Goal: Task Accomplishment & Management: Use online tool/utility

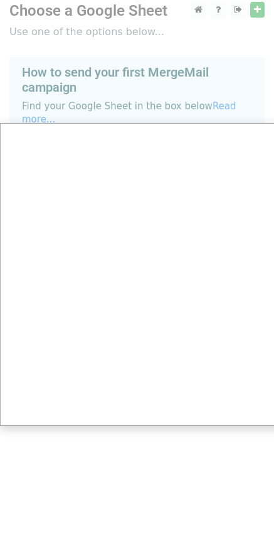
scroll to position [9, 0]
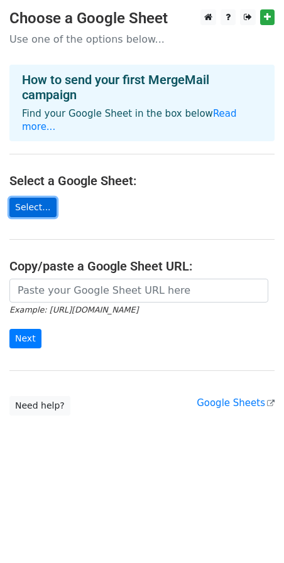
click at [38, 202] on link "Select..." at bounding box center [32, 207] width 47 height 19
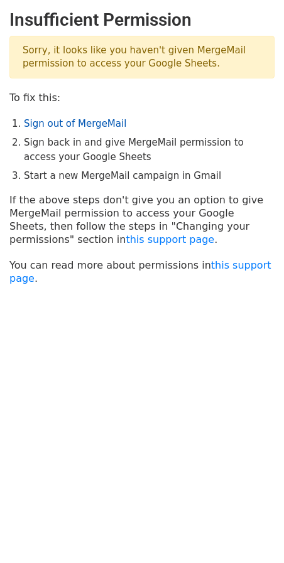
click at [87, 124] on link "Sign out of MergeMail" at bounding box center [75, 123] width 102 height 11
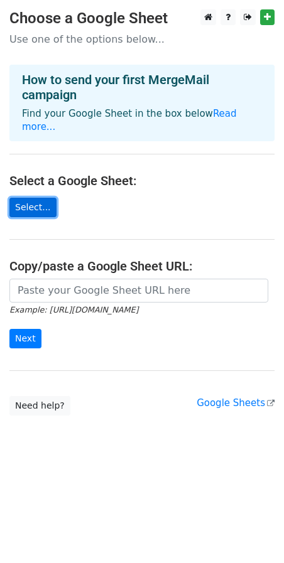
click at [30, 198] on link "Select..." at bounding box center [32, 207] width 47 height 19
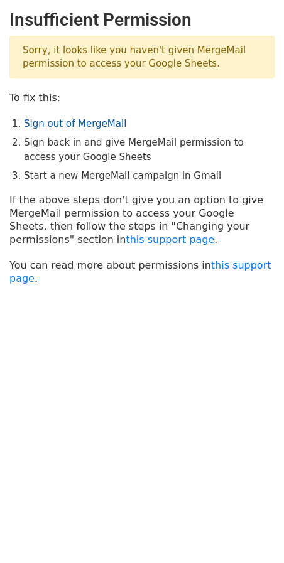
click at [92, 122] on link "Sign out of MergeMail" at bounding box center [75, 123] width 102 height 11
click at [126, 237] on link "this support page" at bounding box center [170, 240] width 89 height 12
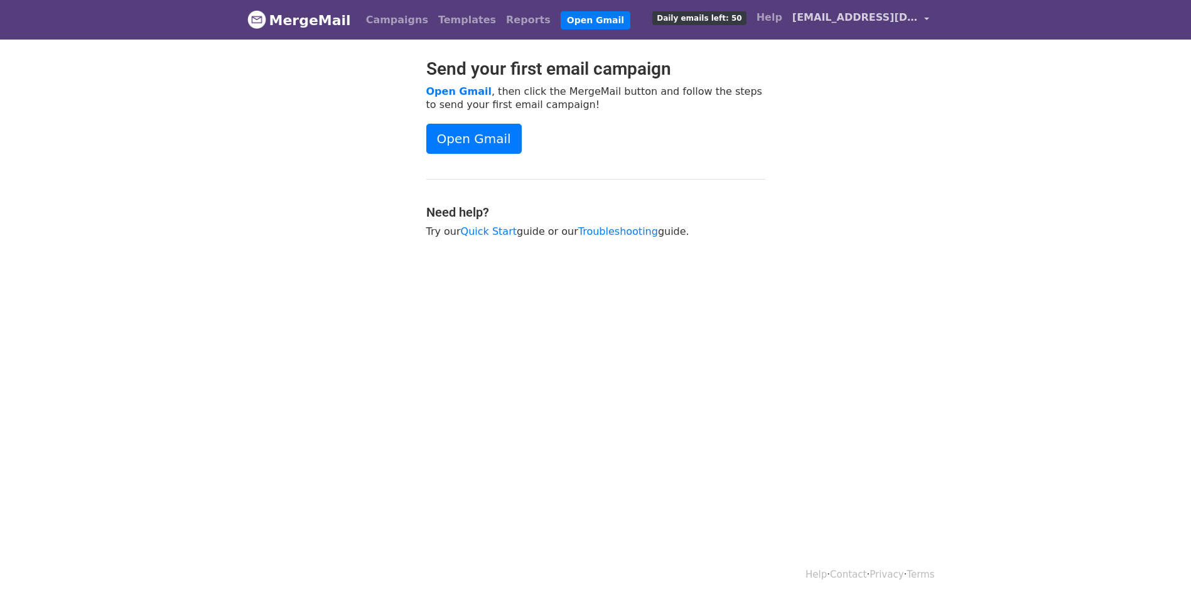
click at [866, 25] on link "[EMAIL_ADDRESS][DOMAIN_NAME]" at bounding box center [860, 20] width 147 height 30
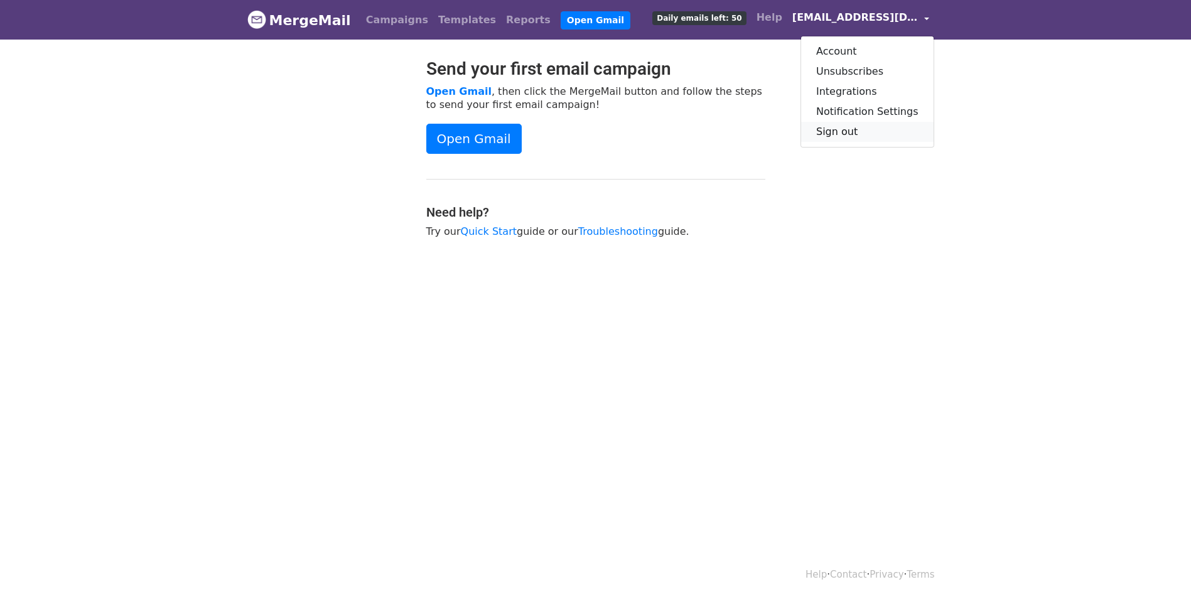
click at [873, 134] on link "Sign out" at bounding box center [867, 132] width 132 height 20
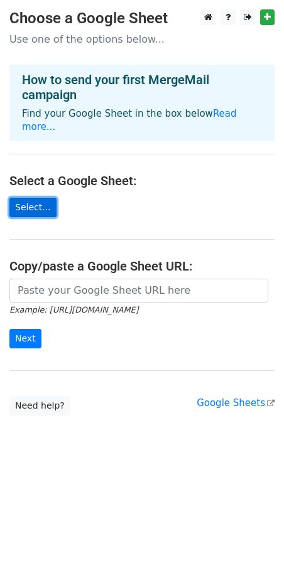
click at [30, 198] on link "Select..." at bounding box center [32, 207] width 47 height 19
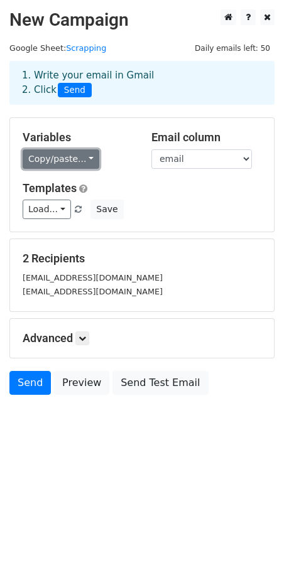
click at [88, 161] on link "Copy/paste..." at bounding box center [61, 158] width 77 height 19
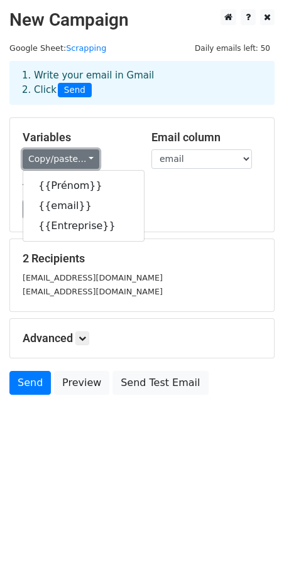
click at [89, 161] on link "Copy/paste..." at bounding box center [61, 158] width 77 height 19
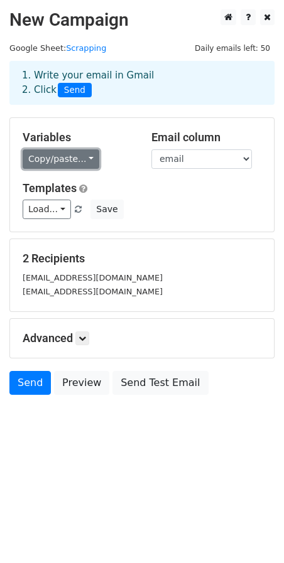
click at [71, 166] on link "Copy/paste..." at bounding box center [61, 158] width 77 height 19
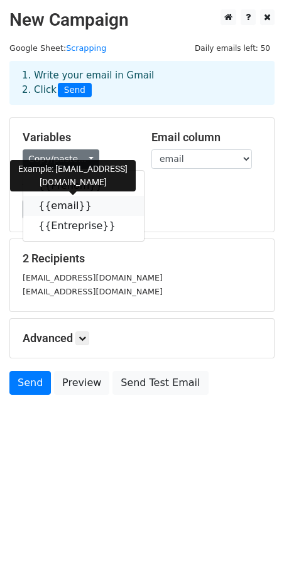
click at [73, 210] on link "{{email}}" at bounding box center [83, 206] width 121 height 20
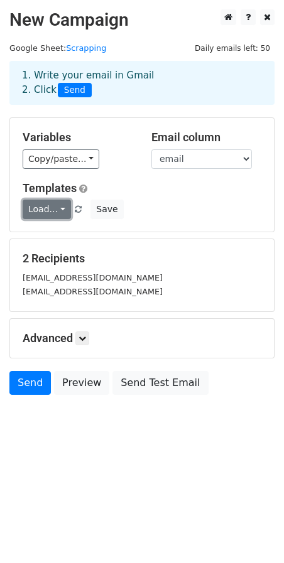
click at [56, 207] on link "Load..." at bounding box center [47, 209] width 48 height 19
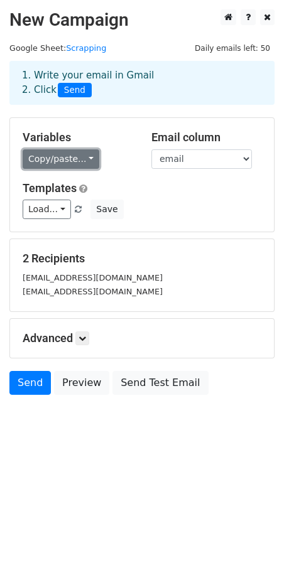
click at [70, 159] on link "Copy/paste..." at bounding box center [61, 158] width 77 height 19
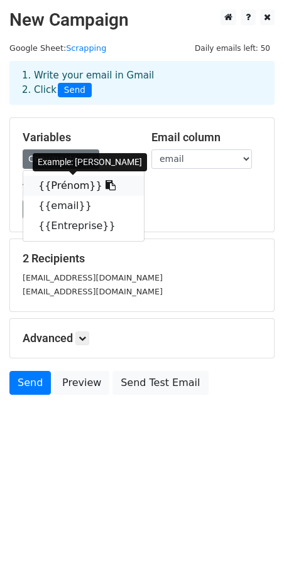
click at [63, 186] on link "{{Prénom}}" at bounding box center [83, 186] width 121 height 20
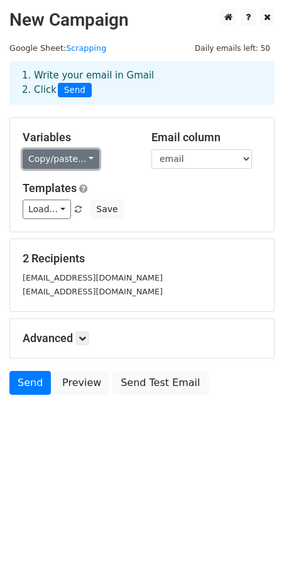
click at [62, 158] on link "Copy/paste..." at bounding box center [61, 158] width 77 height 19
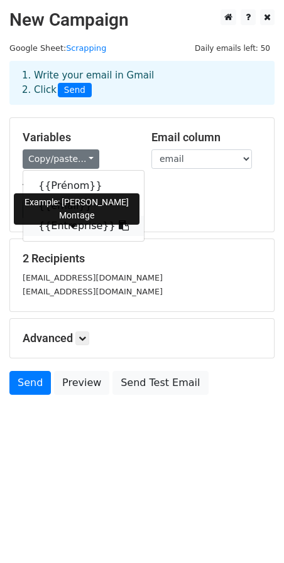
click at [84, 226] on link "{{Entreprise}}" at bounding box center [83, 226] width 121 height 20
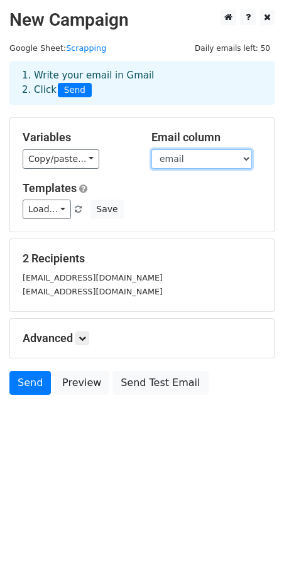
click at [235, 161] on select "Prénom email Entreprise" at bounding box center [201, 158] width 100 height 19
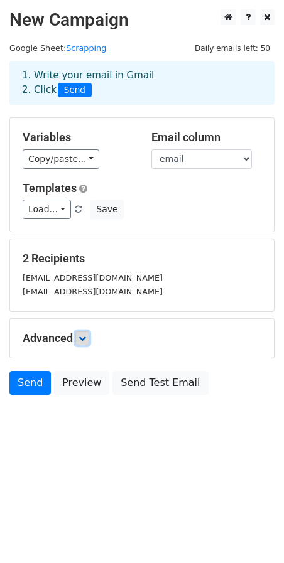
click at [84, 344] on link at bounding box center [82, 338] width 14 height 14
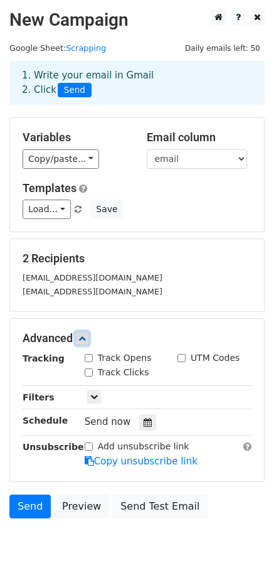
click at [85, 341] on icon at bounding box center [82, 339] width 8 height 8
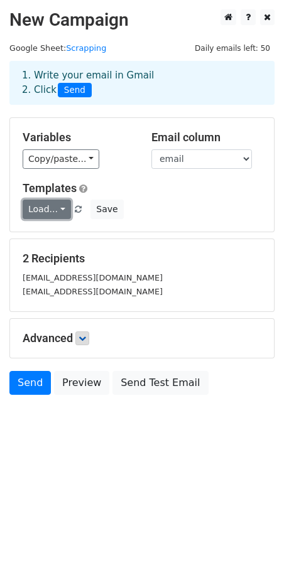
click at [53, 212] on link "Load..." at bounding box center [47, 209] width 48 height 19
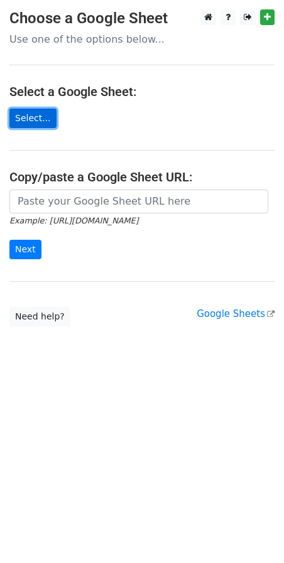
click at [26, 126] on link "Select..." at bounding box center [32, 118] width 47 height 19
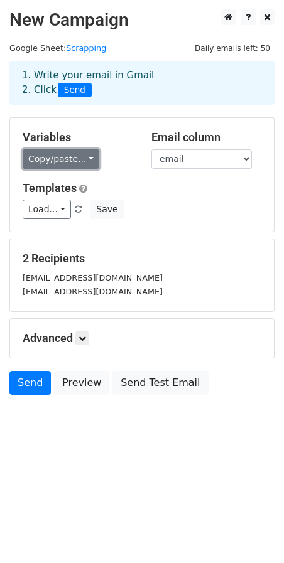
click at [66, 156] on link "Copy/paste..." at bounding box center [61, 158] width 77 height 19
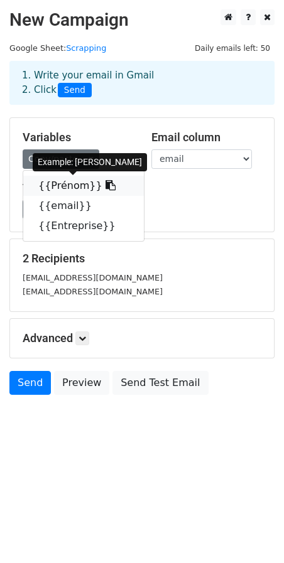
click at [62, 185] on link "{{Prénom}}" at bounding box center [83, 186] width 121 height 20
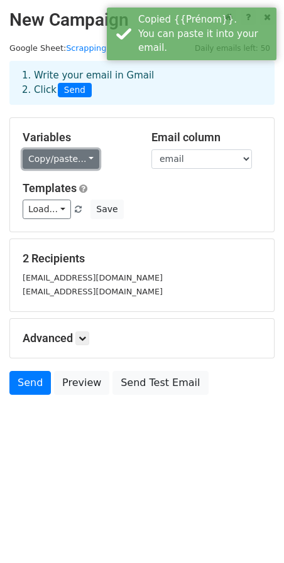
click at [64, 159] on link "Copy/paste..." at bounding box center [61, 158] width 77 height 19
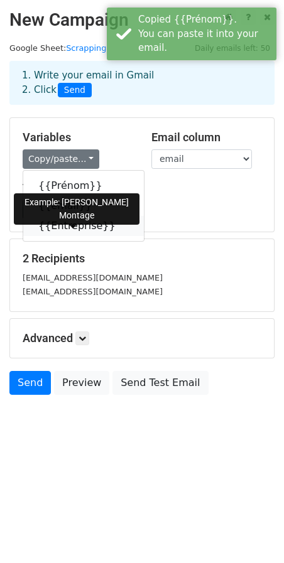
drag, startPoint x: 66, startPoint y: 228, endPoint x: 51, endPoint y: 229, distance: 15.1
click at [65, 228] on link "{{Entreprise}}" at bounding box center [83, 226] width 121 height 20
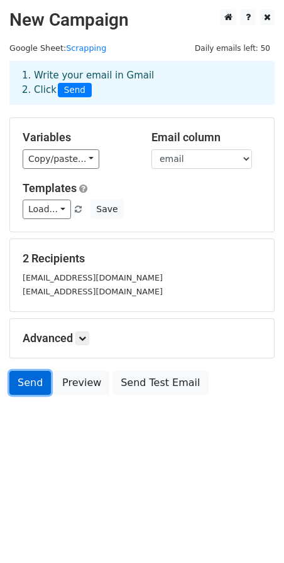
click at [29, 389] on link "Send" at bounding box center [29, 383] width 41 height 24
